Goal: Information Seeking & Learning: Find specific fact

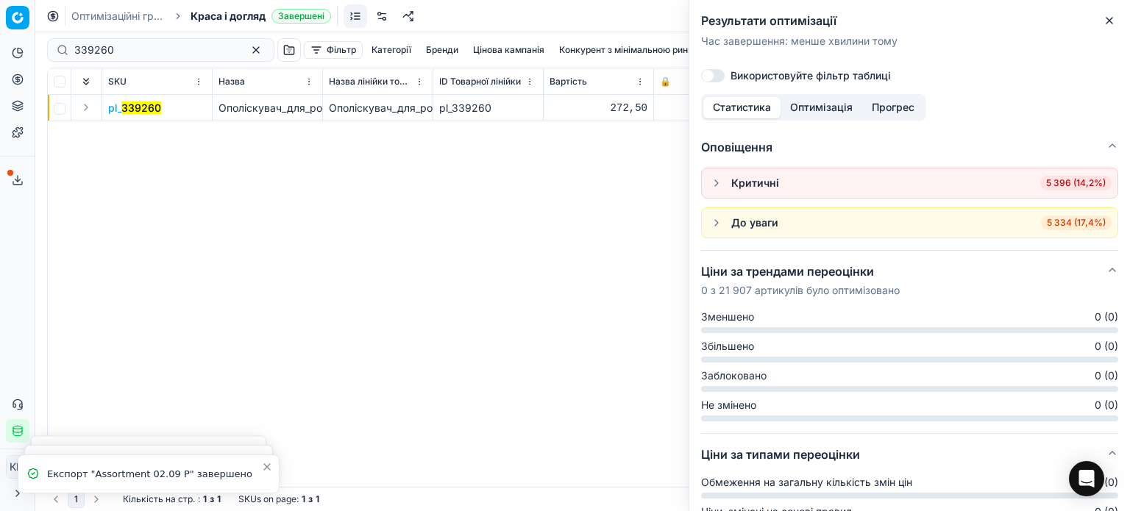
click at [1123, 17] on div "Результати оптимізації Час завершення : менше хвилини тому [PERSON_NAME] фільтр…" at bounding box center [910, 47] width 441 height 94
click at [1113, 21] on icon "button" at bounding box center [1110, 21] width 12 height 12
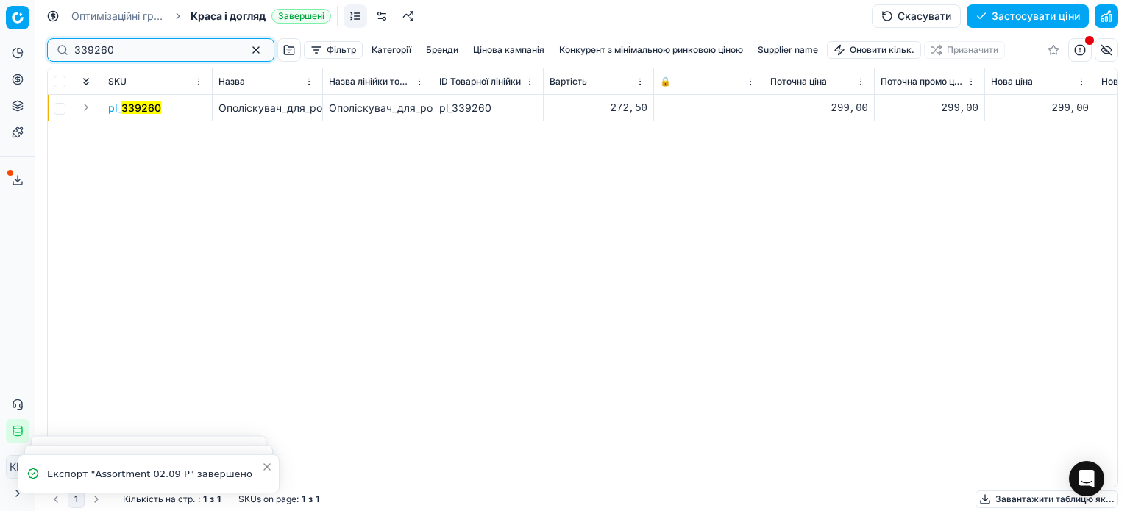
drag, startPoint x: 13, startPoint y: 49, endPoint x: 6, endPoint y: 48, distance: 7.4
click at [6, 48] on div "Pricing platform Аналітика Цінова оптимізація Асортимент продукції Шаблони Серв…" at bounding box center [565, 255] width 1130 height 511
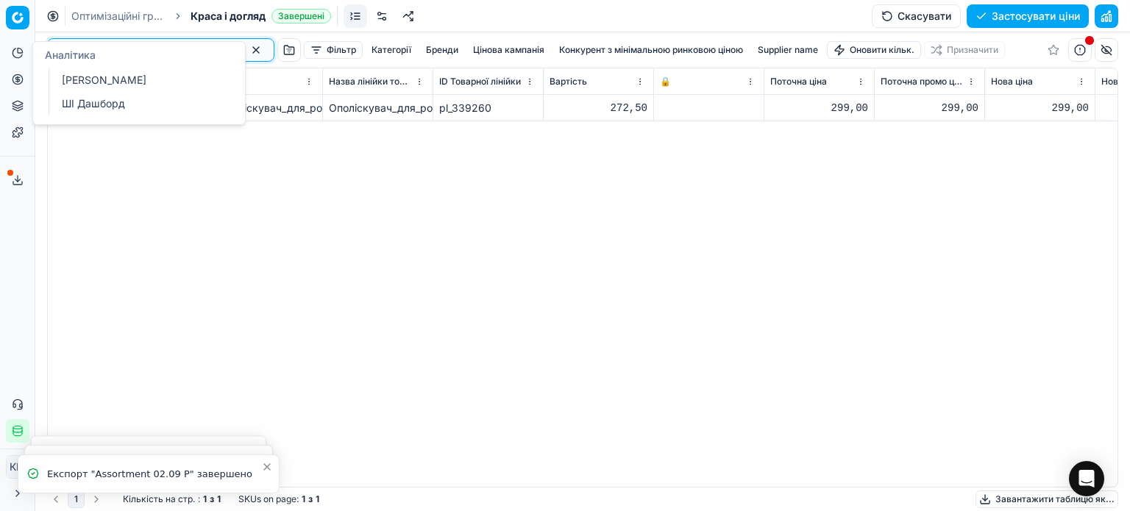
paste input "324998"
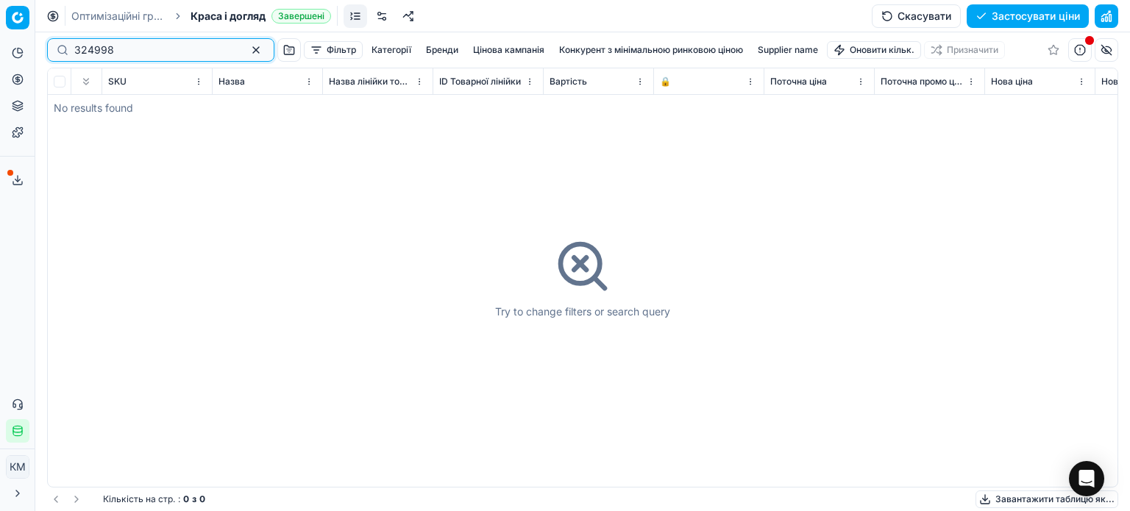
click at [78, 54] on input "324998" at bounding box center [154, 50] width 161 height 15
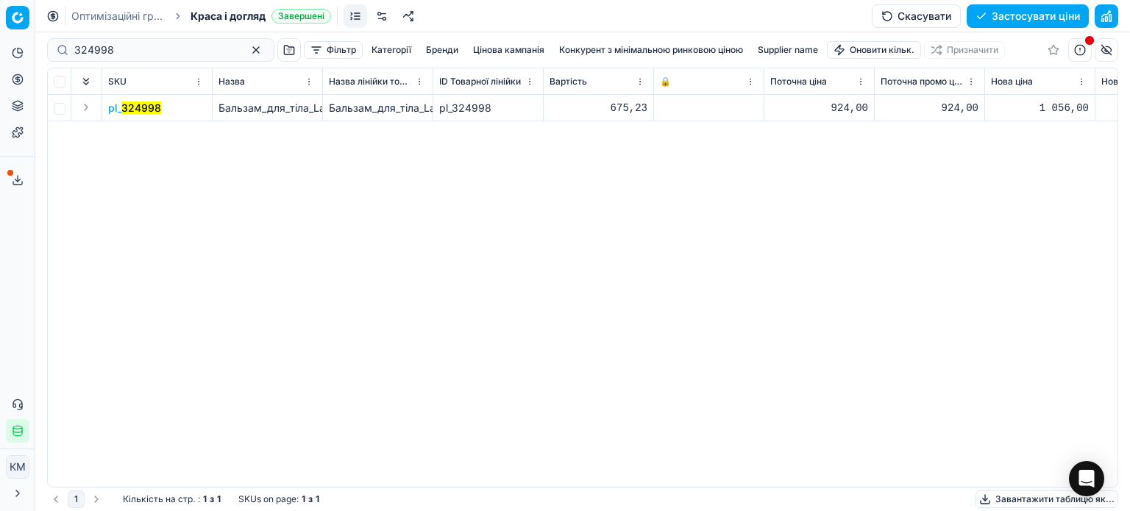
click at [146, 107] on mark "324998" at bounding box center [141, 108] width 40 height 13
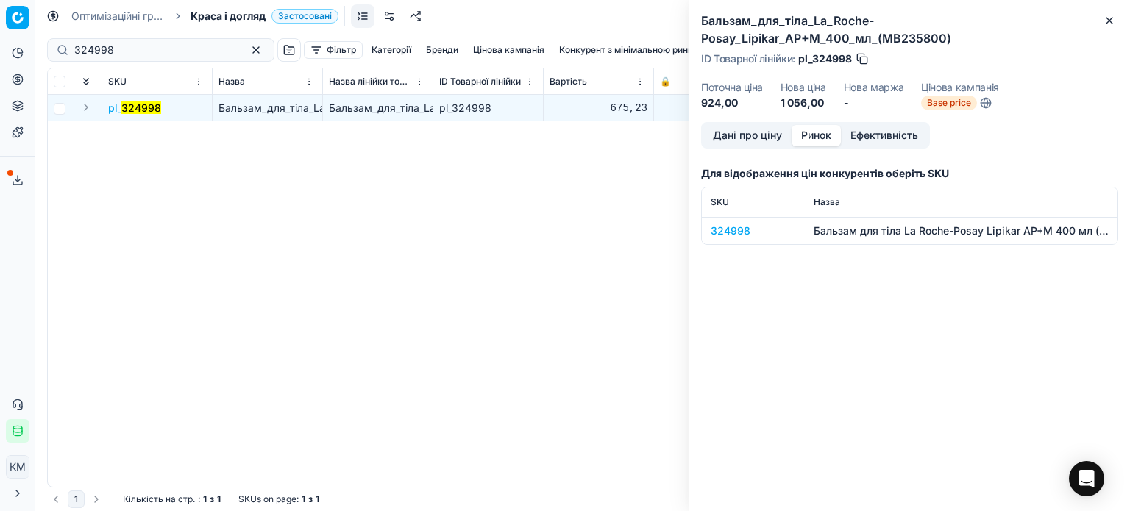
click at [804, 136] on button "Ринок" at bounding box center [816, 135] width 49 height 21
click at [739, 236] on div "324998" at bounding box center [753, 231] width 85 height 15
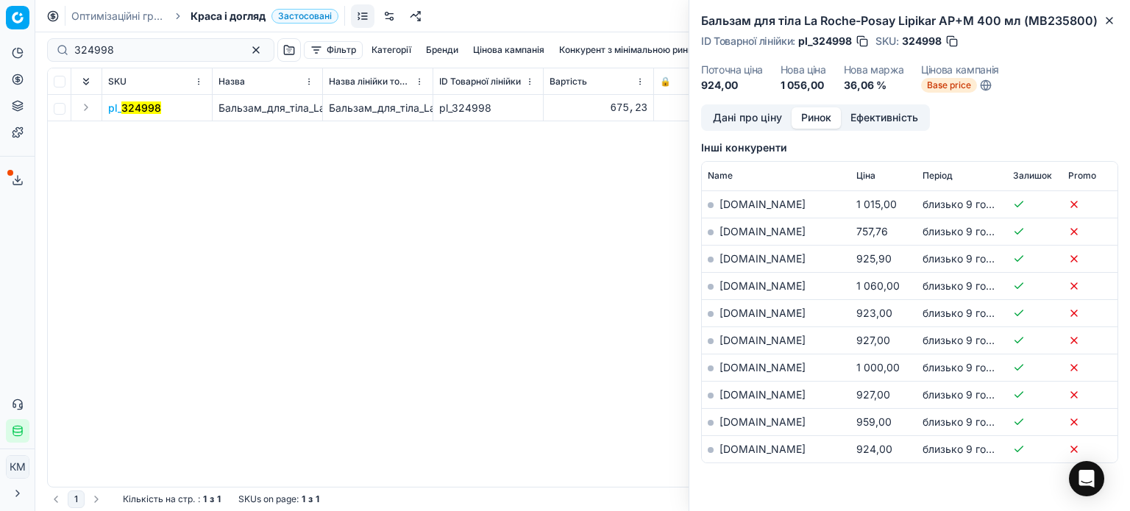
scroll to position [294, 0]
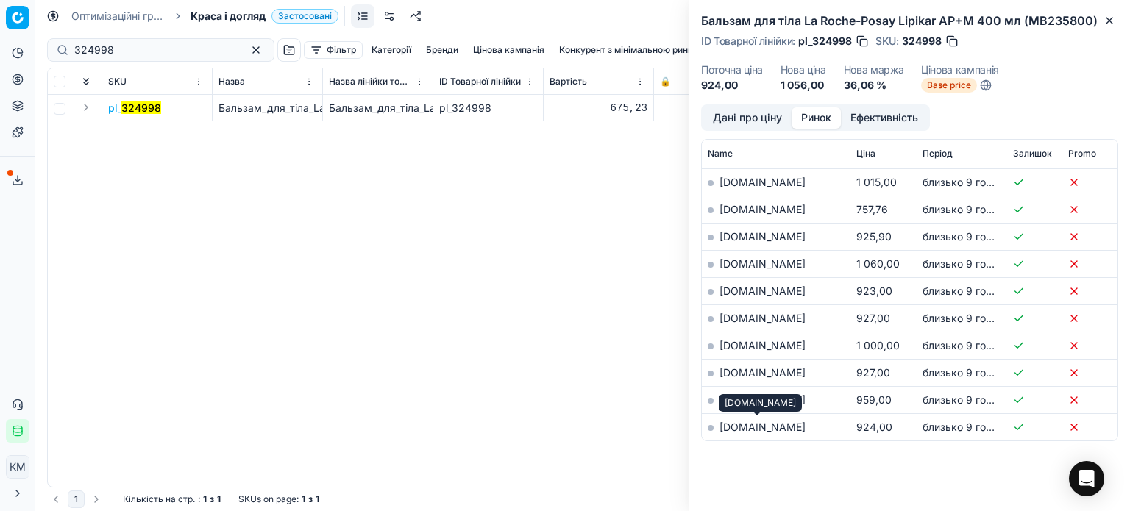
click at [751, 429] on link "[DOMAIN_NAME]" at bounding box center [763, 427] width 86 height 13
click at [160, 107] on td "pl_ 324998" at bounding box center [157, 108] width 110 height 26
drag, startPoint x: 171, startPoint y: 106, endPoint x: 122, endPoint y: 105, distance: 48.6
click at [122, 105] on td "pl_ 324998" at bounding box center [157, 108] width 110 height 26
copy mark "324998"
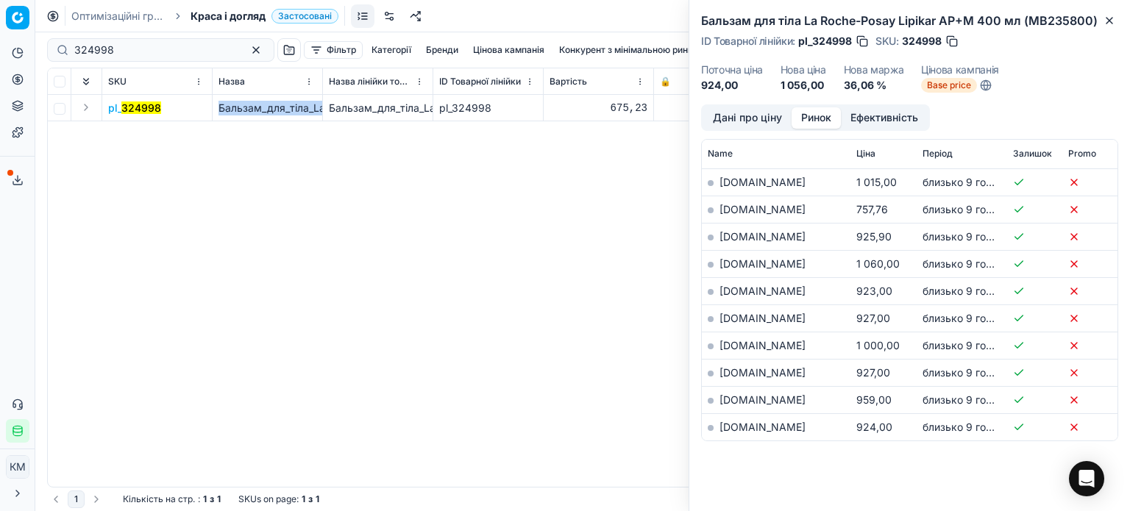
drag, startPoint x: 218, startPoint y: 103, endPoint x: 323, endPoint y: 113, distance: 105.7
copy span "Бальзам_для_тіла_La_Roche-Posay_Lipikar_AP+M_400_мл_(MB235800)"
click at [1117, 25] on button "Close" at bounding box center [1110, 21] width 18 height 18
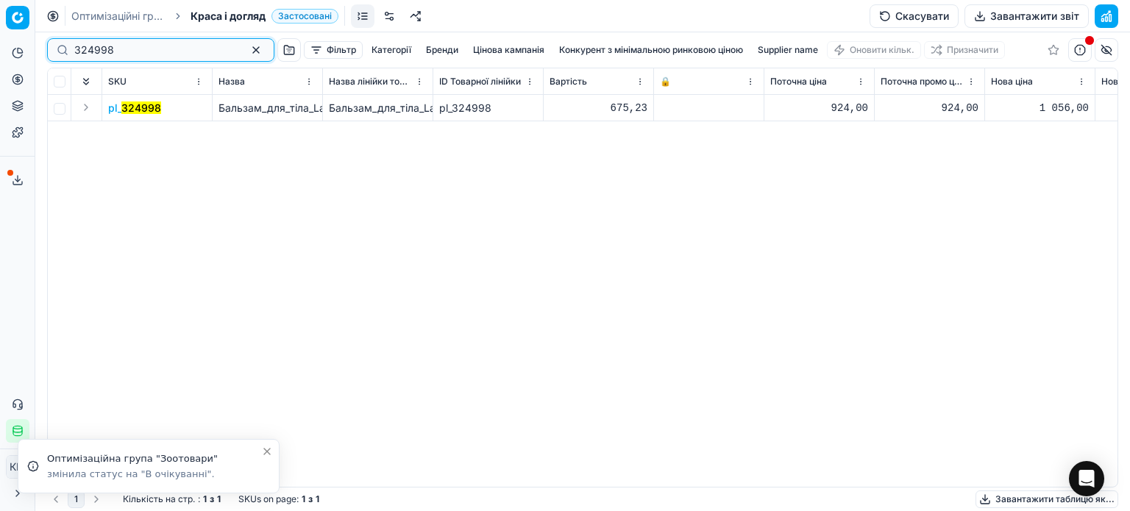
drag, startPoint x: 151, startPoint y: 49, endPoint x: 0, endPoint y: 43, distance: 150.9
click at [0, 43] on div "Pricing platform Аналітика Цінова оптимізація Асортимент продукції Шаблони Серв…" at bounding box center [565, 255] width 1130 height 511
paste input "109879"
type input "109879"
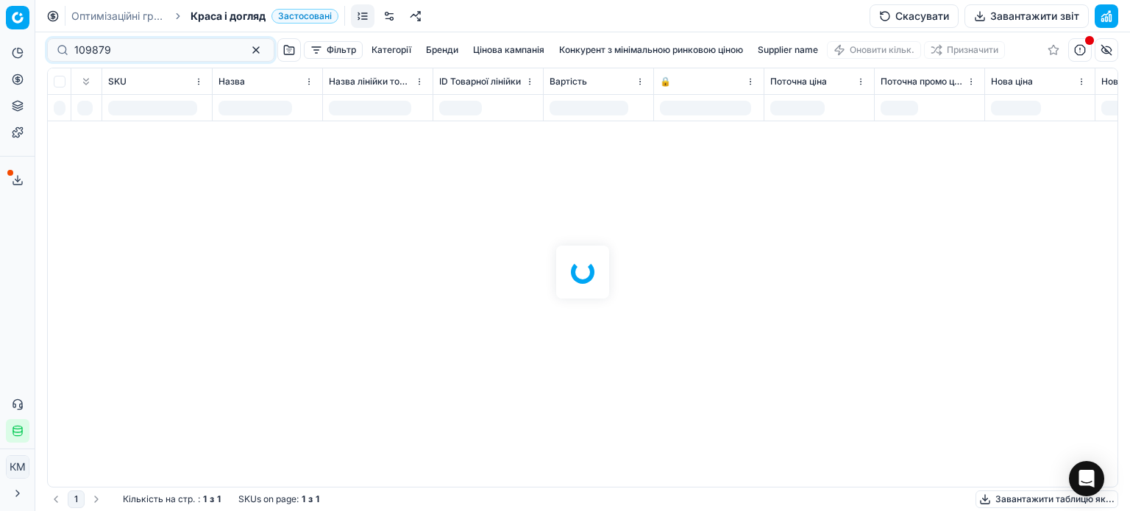
click at [224, 23] on div "Оптимізаційні групи Краса і догляд Застосовані Скасувати Завантажити звіт" at bounding box center [582, 16] width 1095 height 32
click at [224, 17] on span "Краса і догляд" at bounding box center [228, 16] width 75 height 15
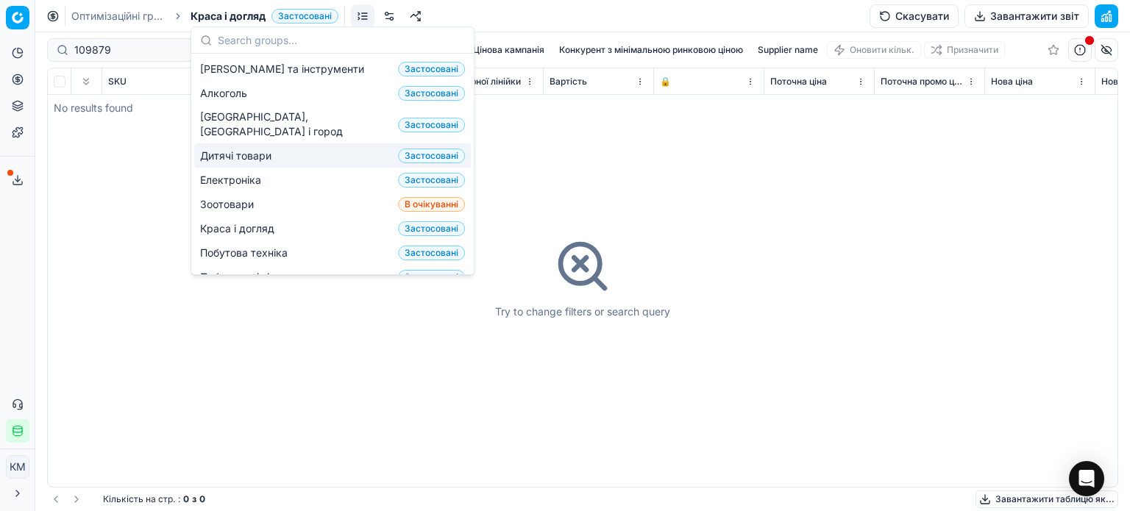
click at [244, 149] on span "Дитячі товари" at bounding box center [238, 156] width 77 height 15
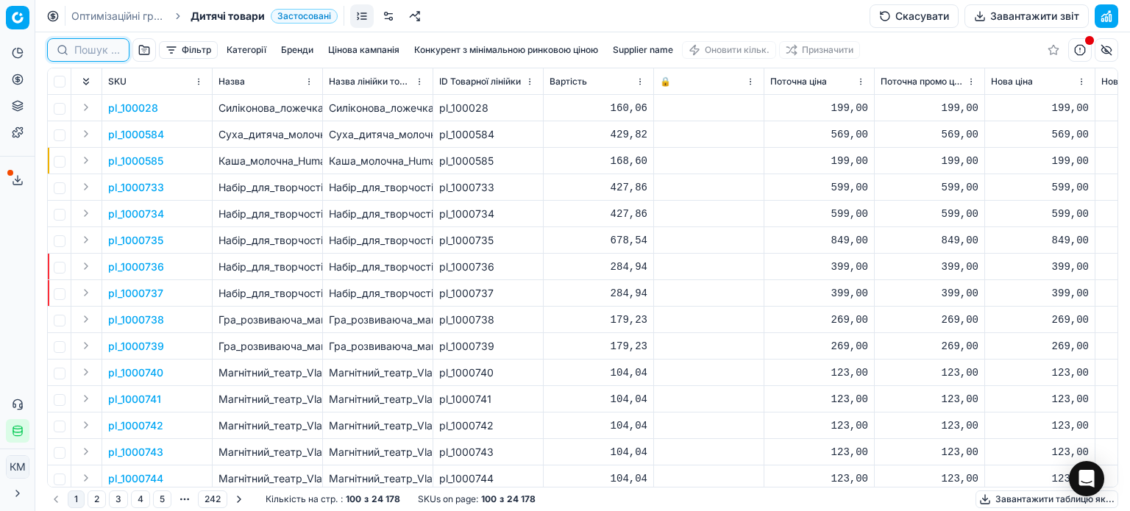
click at [93, 53] on input at bounding box center [97, 50] width 46 height 15
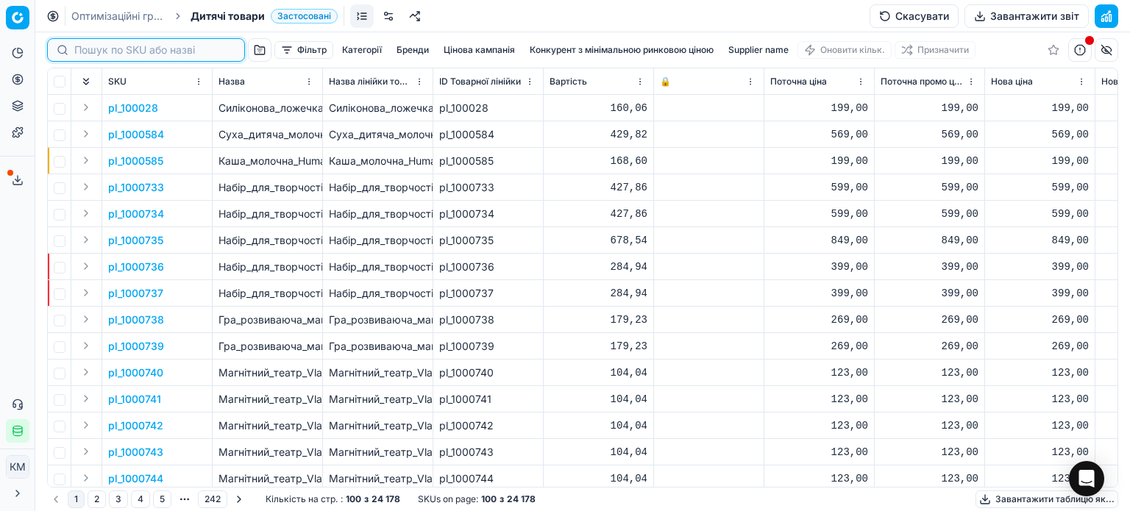
paste input "109879"
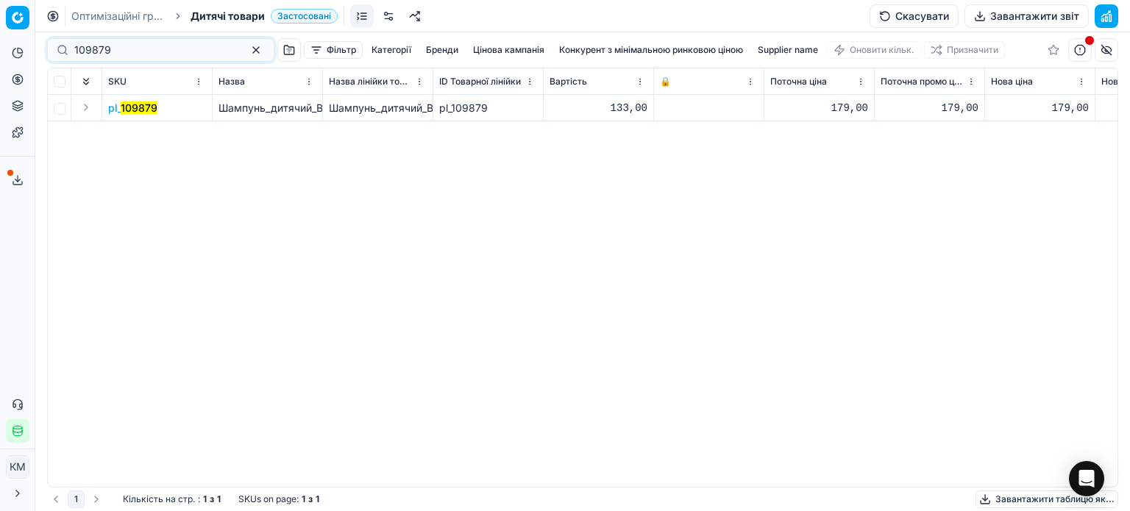
click at [144, 107] on mark "109879" at bounding box center [139, 108] width 37 height 13
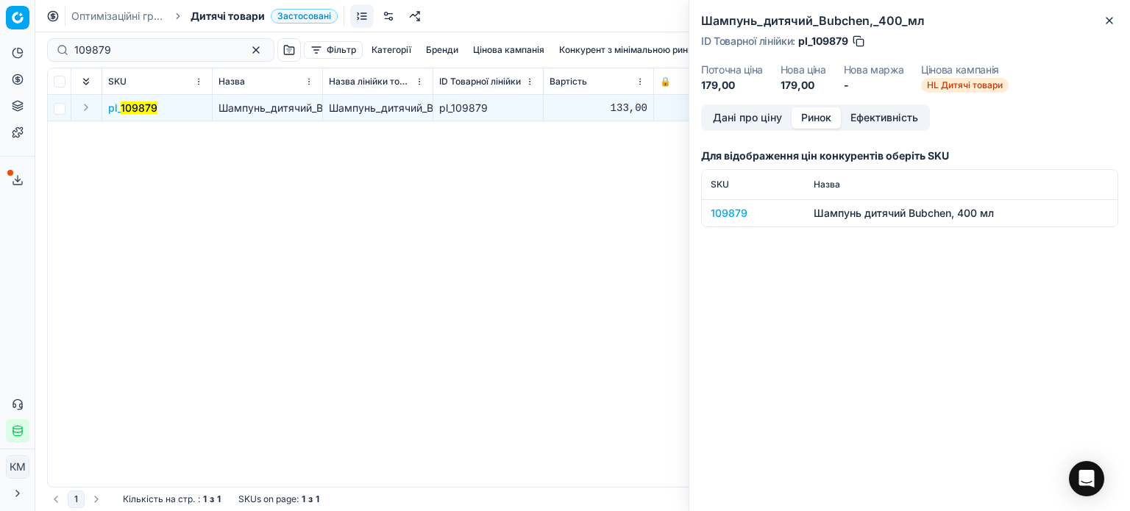
click at [807, 121] on button "Ринок" at bounding box center [816, 117] width 49 height 21
click at [745, 208] on div "109879" at bounding box center [753, 213] width 85 height 15
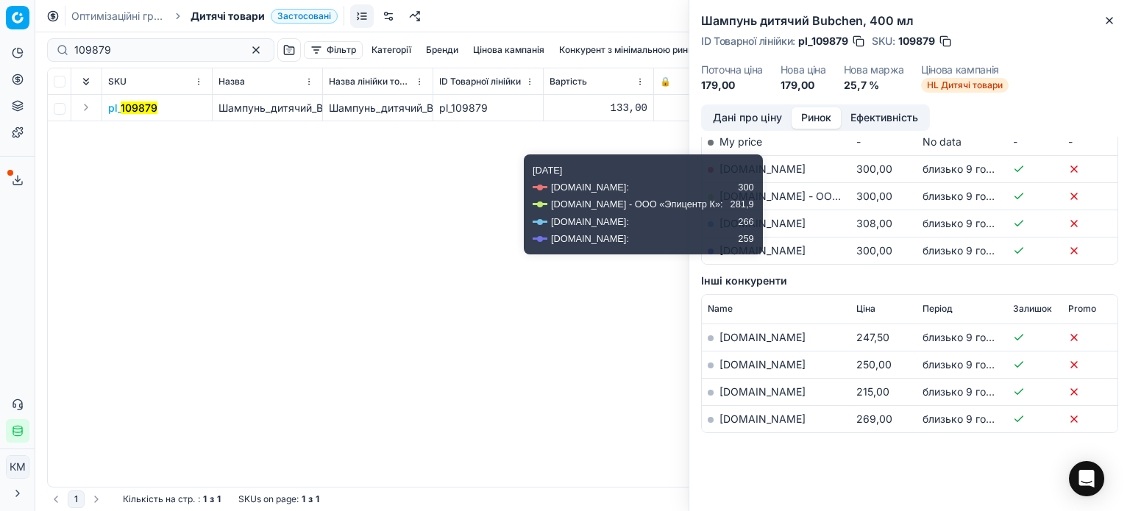
scroll to position [256, 0]
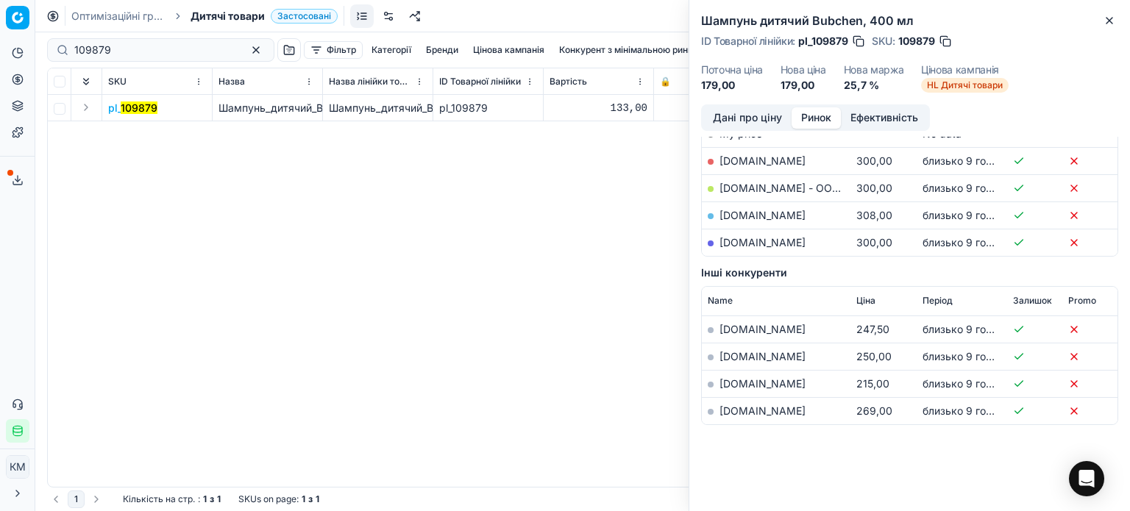
click at [873, 432] on div "Конкуренти, які використовуються в правилі Name Ціна Період Залишок Promo My pr…" at bounding box center [909, 247] width 417 height 380
drag, startPoint x: 1110, startPoint y: 22, endPoint x: 426, endPoint y: 42, distance: 683.9
click at [1109, 22] on icon "button" at bounding box center [1110, 21] width 12 height 12
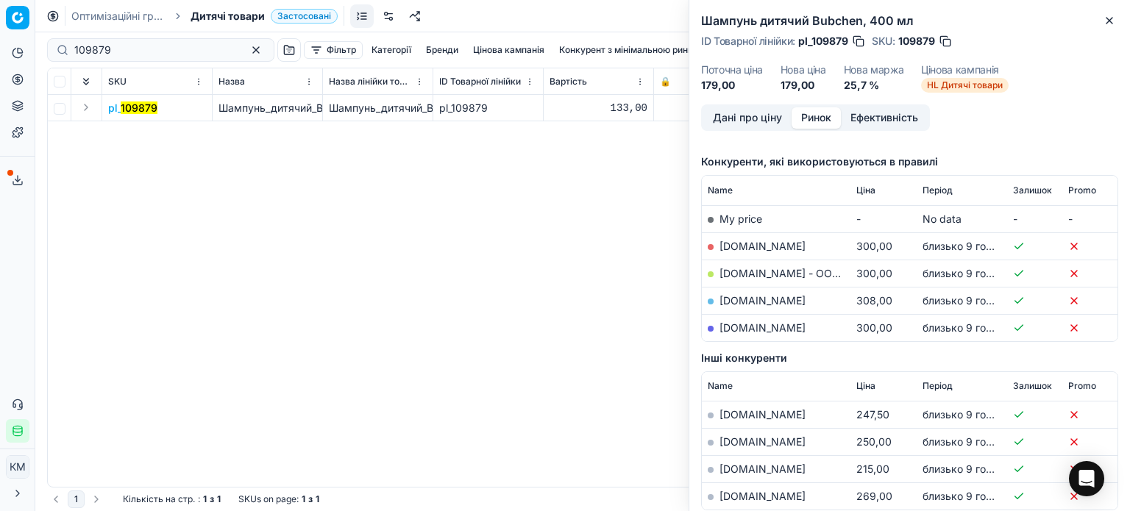
scroll to position [0, 0]
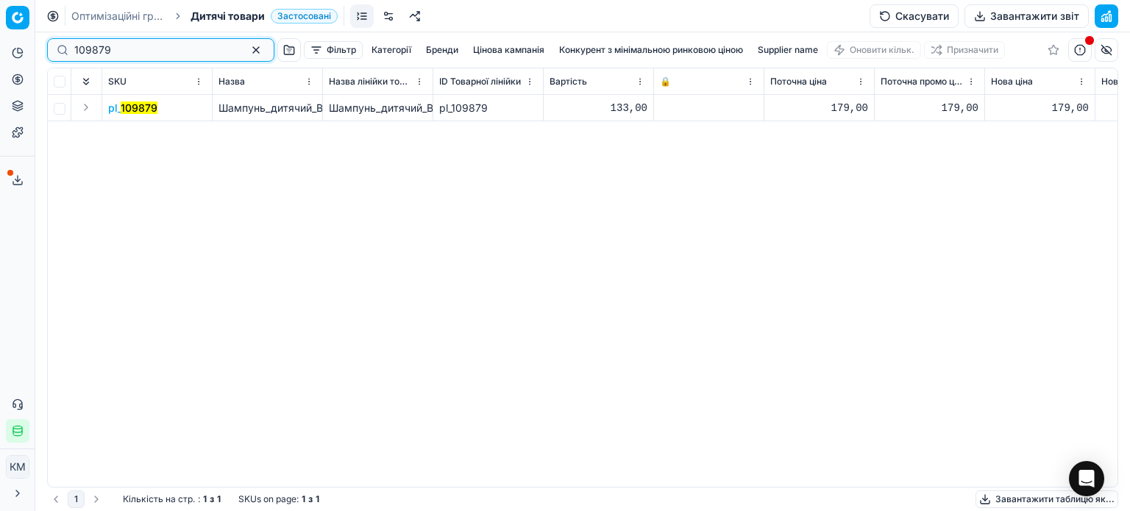
click at [0, 48] on div "Pricing platform Аналітика Цінова оптимізація Асортимент продукції Шаблони Серв…" at bounding box center [565, 255] width 1130 height 511
paste input "630517"
click at [135, 110] on mark "630517" at bounding box center [139, 108] width 36 height 13
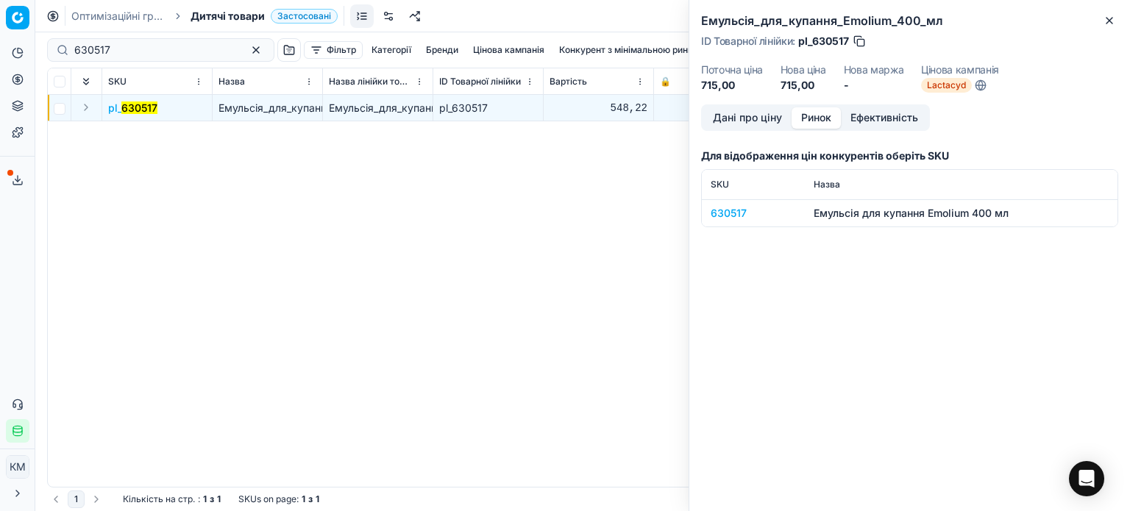
click at [807, 118] on button "Ринок" at bounding box center [816, 117] width 49 height 21
click at [739, 210] on div "630517" at bounding box center [753, 213] width 85 height 15
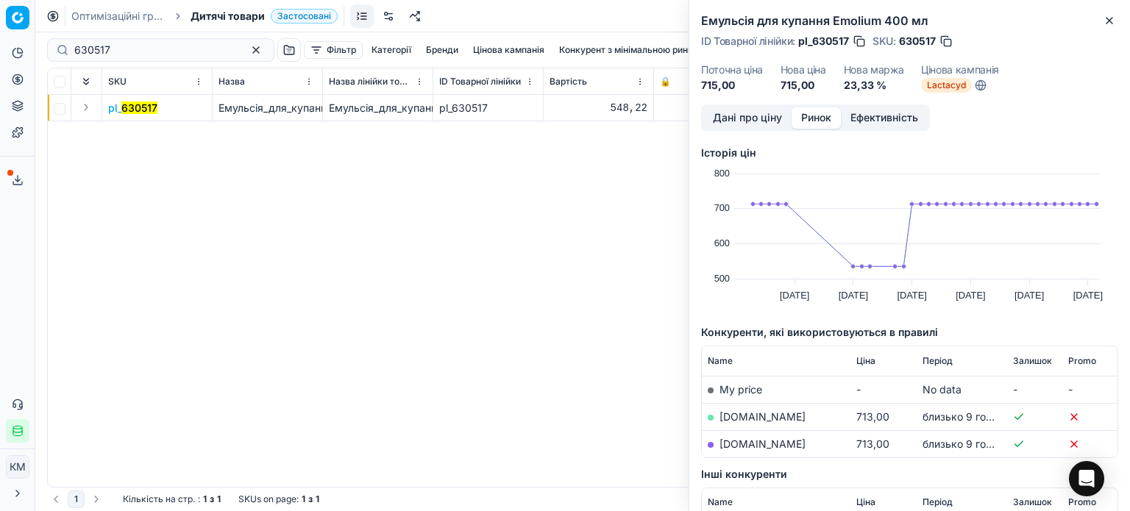
scroll to position [147, 0]
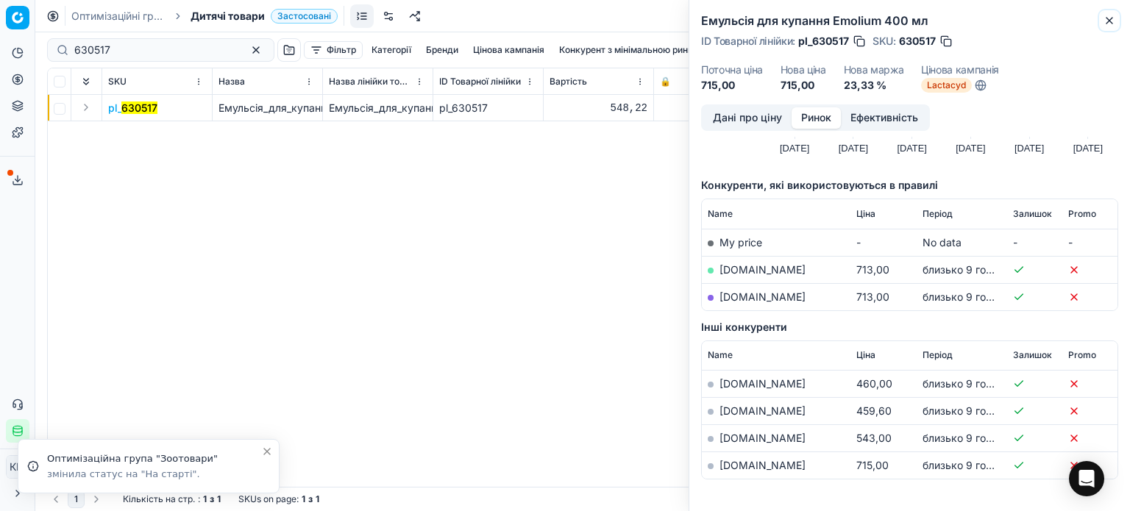
click at [1106, 27] on button "Close" at bounding box center [1110, 21] width 18 height 18
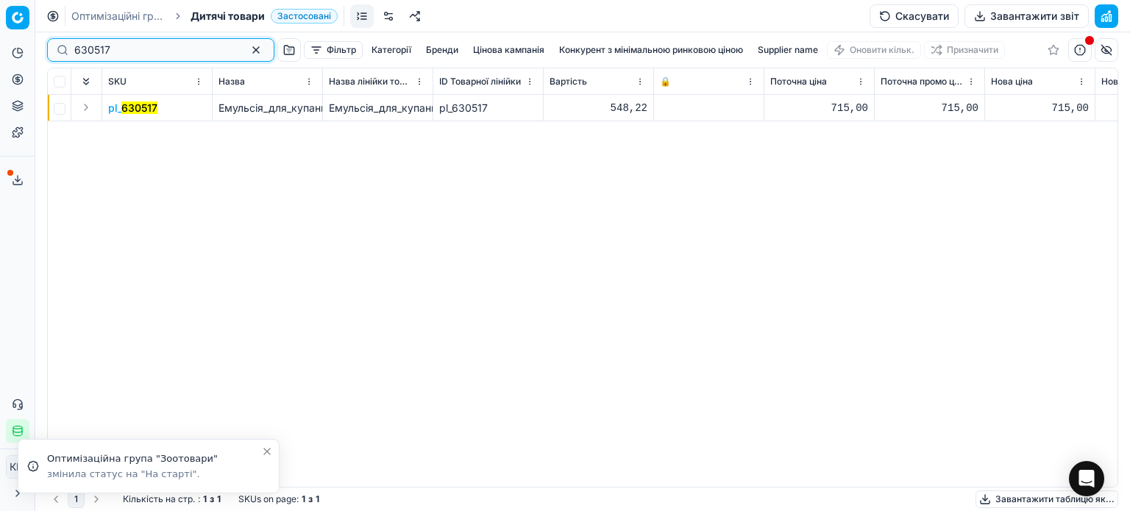
drag, startPoint x: 132, startPoint y: 55, endPoint x: 25, endPoint y: 52, distance: 107.5
click at [25, 52] on div "Pricing platform Аналітика Цінова оптимізація Асортимент продукції Шаблони Серв…" at bounding box center [565, 255] width 1130 height 511
paste input "44099"
type input "44099"
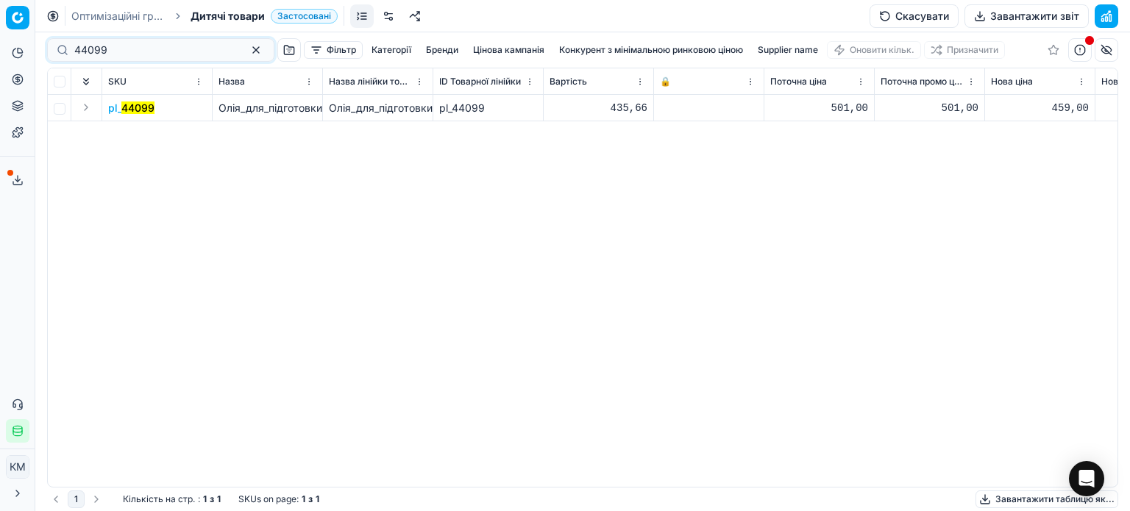
click at [136, 104] on mark "44099" at bounding box center [137, 108] width 33 height 13
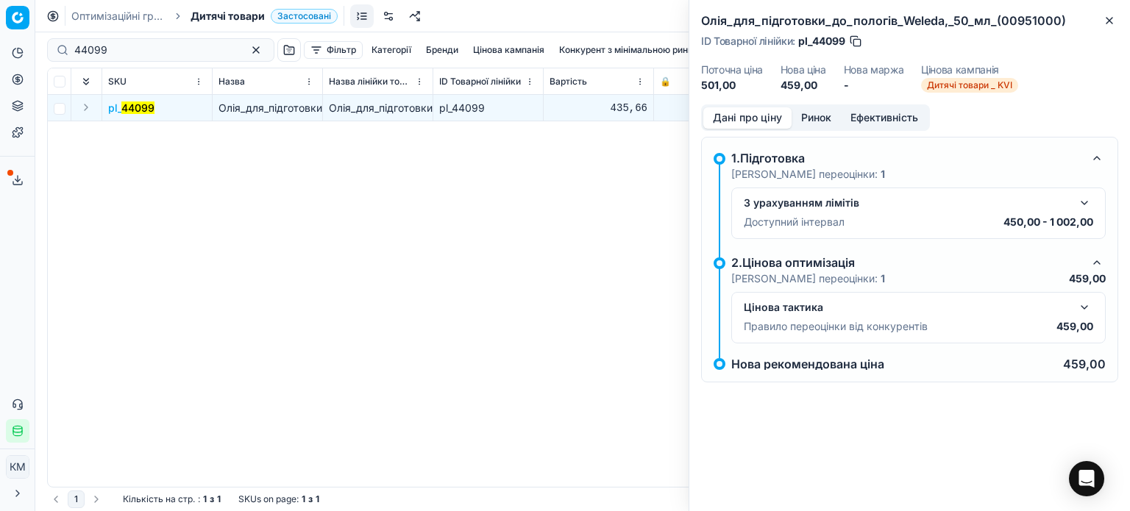
click at [830, 116] on button "Ринок" at bounding box center [816, 117] width 49 height 21
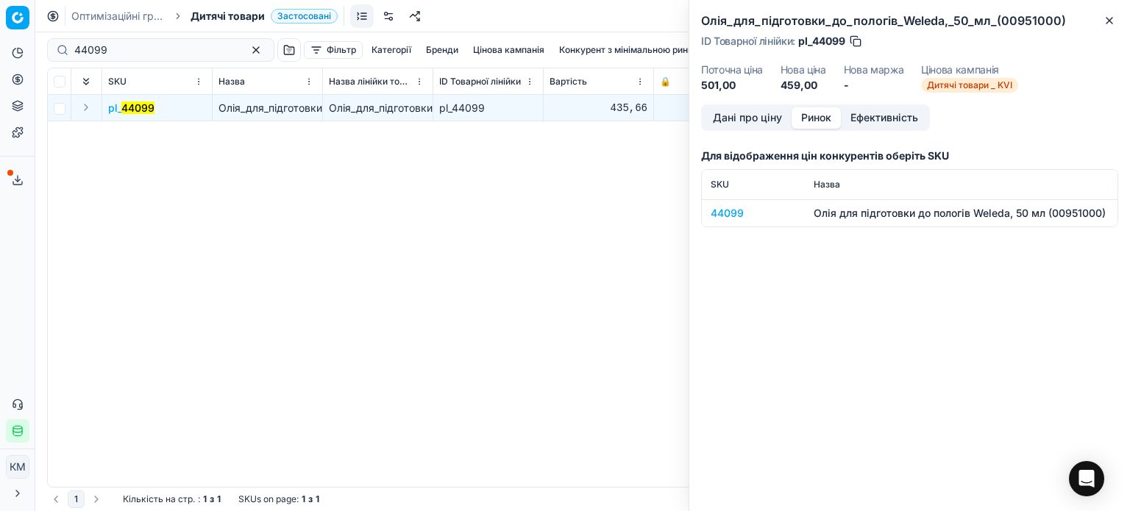
click at [731, 217] on div "44099" at bounding box center [753, 213] width 85 height 15
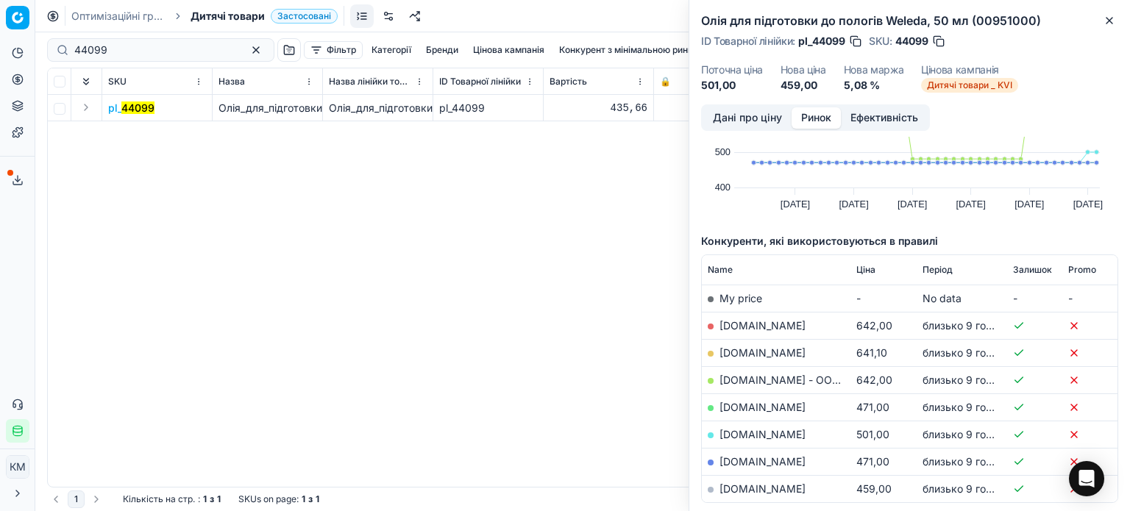
scroll to position [147, 0]
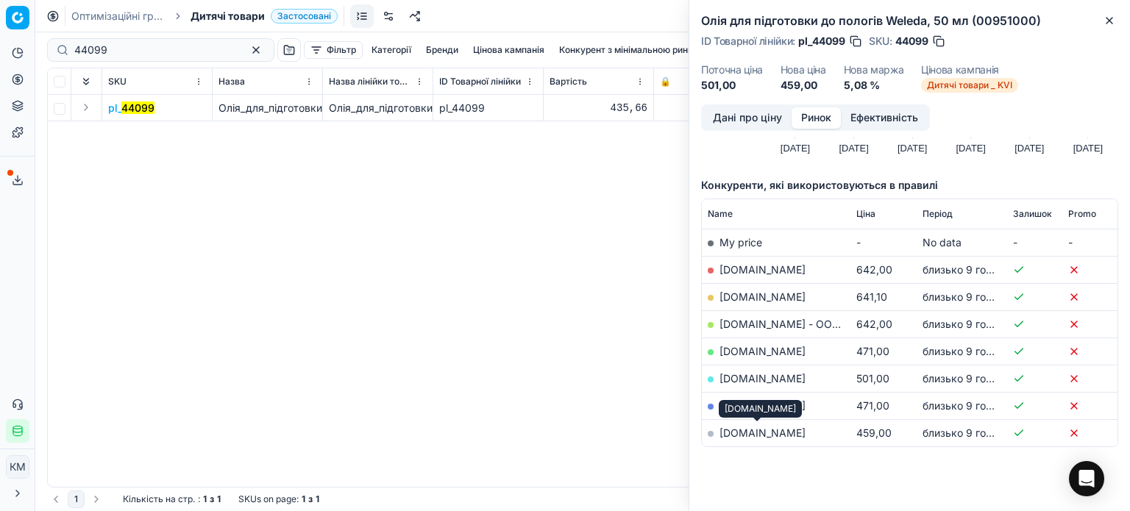
click at [743, 436] on link "[DOMAIN_NAME]" at bounding box center [763, 433] width 86 height 13
click at [756, 407] on link "[DOMAIN_NAME]" at bounding box center [763, 406] width 86 height 13
